Goal: Find specific page/section: Find specific page/section

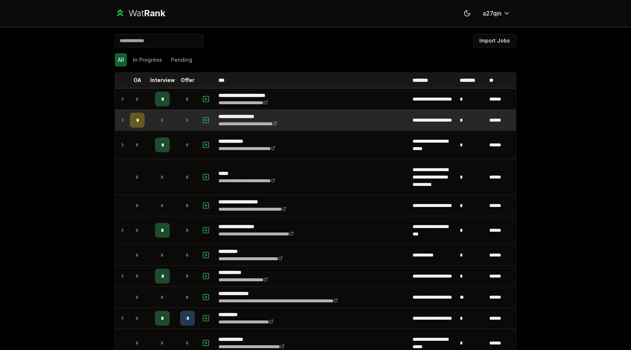
click at [122, 118] on icon at bounding box center [123, 120] width 6 height 9
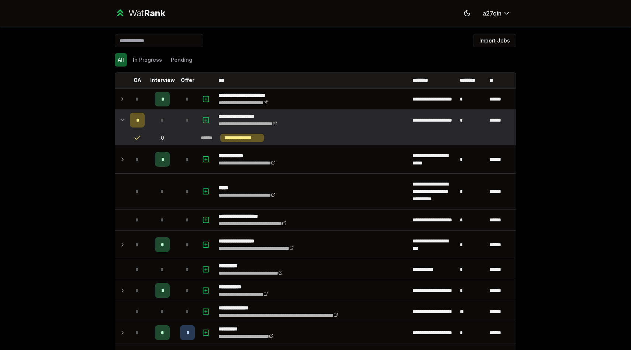
click at [121, 119] on icon at bounding box center [123, 120] width 6 height 9
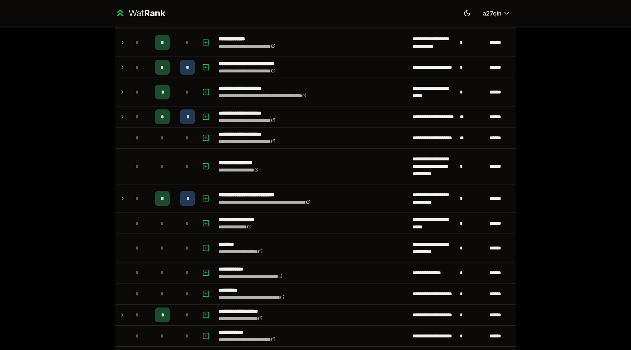
scroll to position [1123, 0]
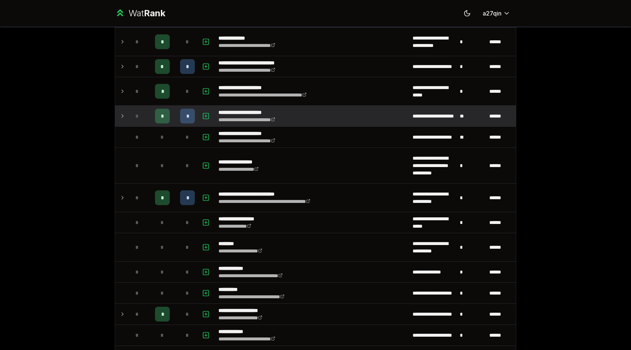
click at [120, 116] on icon at bounding box center [123, 115] width 6 height 9
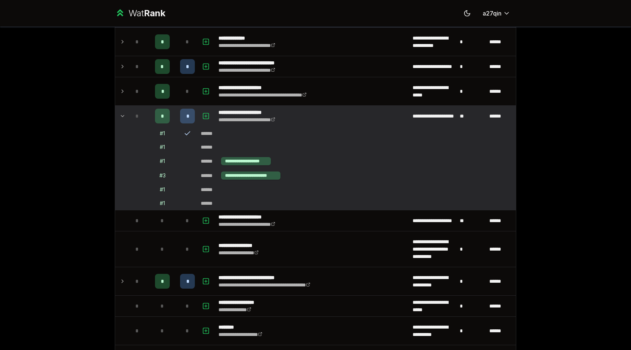
click at [187, 133] on icon at bounding box center [187, 133] width 7 height 7
click at [121, 113] on icon at bounding box center [123, 115] width 6 height 9
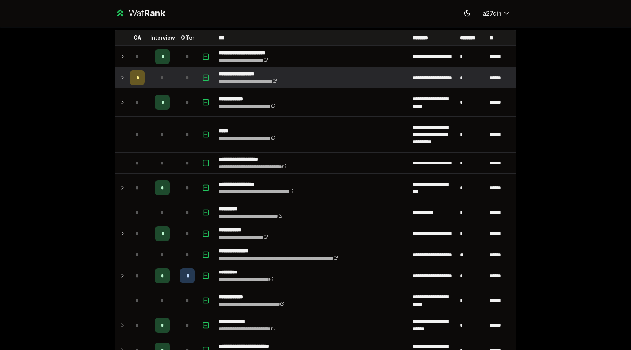
scroll to position [0, 0]
